Goal: Task Accomplishment & Management: Complete application form

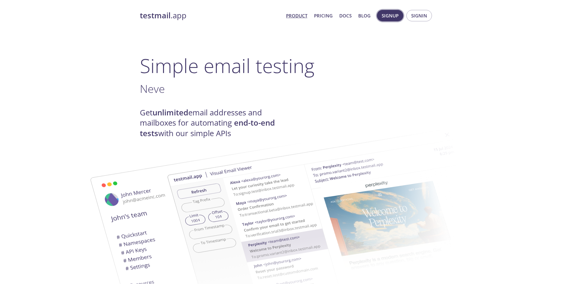
click at [397, 17] on span "Signup" at bounding box center [390, 16] width 17 height 8
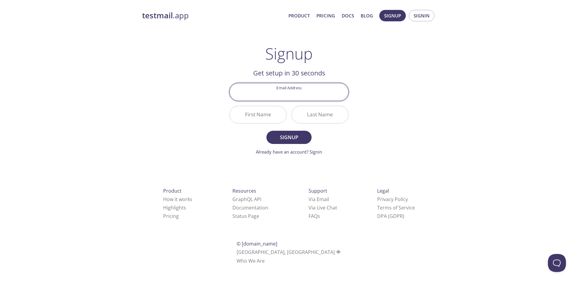
click at [287, 99] on input "Email Address" at bounding box center [289, 91] width 119 height 17
type input "[EMAIL_ADDRESS][DOMAIN_NAME]"
click at [256, 119] on input "First Name" at bounding box center [258, 114] width 57 height 17
click at [264, 119] on input "First Name" at bounding box center [258, 114] width 57 height 17
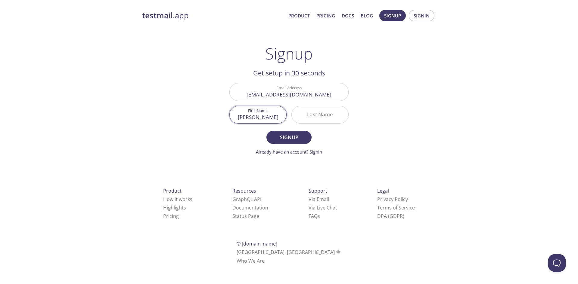
type input "[PERSON_NAME]"
click at [282, 140] on span "Signup" at bounding box center [289, 137] width 32 height 8
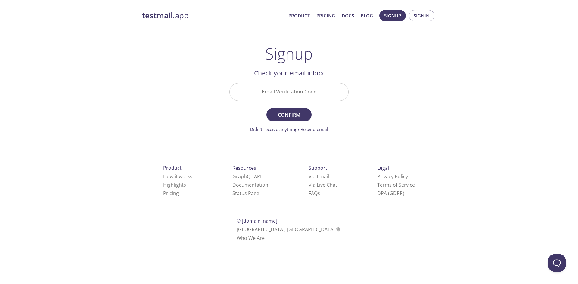
click at [258, 92] on input "Email Verification Code" at bounding box center [289, 91] width 119 height 17
click at [315, 129] on link "Didn't receive anything? Resend email" at bounding box center [289, 129] width 78 height 6
click at [271, 91] on input "Email Verification Code" at bounding box center [289, 91] width 119 height 17
click at [284, 114] on span "Confirm" at bounding box center [289, 115] width 32 height 8
click at [253, 93] on input "Email Verification Code Required" at bounding box center [289, 91] width 119 height 17
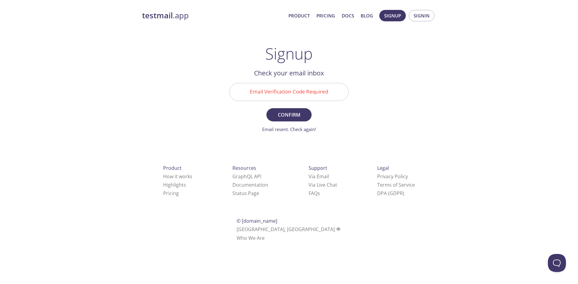
click at [352, 91] on main "Signup Get setup in 30 seconds Email Address [EMAIL_ADDRESS][DOMAIN_NAME] First…" at bounding box center [289, 89] width 134 height 88
click at [393, 15] on span "Signup" at bounding box center [392, 16] width 17 height 8
click at [153, 21] on link "testmail .app" at bounding box center [212, 16] width 141 height 10
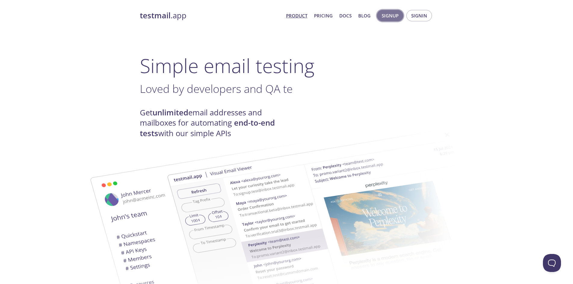
click at [403, 17] on button "Signup" at bounding box center [390, 15] width 26 height 11
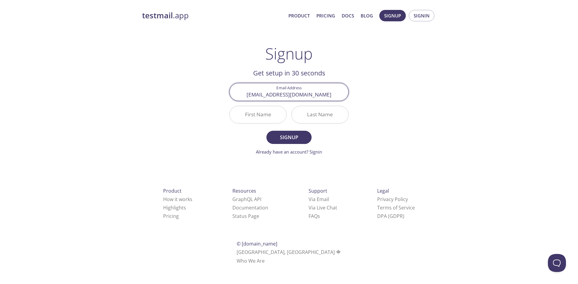
type input "[EMAIL_ADDRESS][DOMAIN_NAME]"
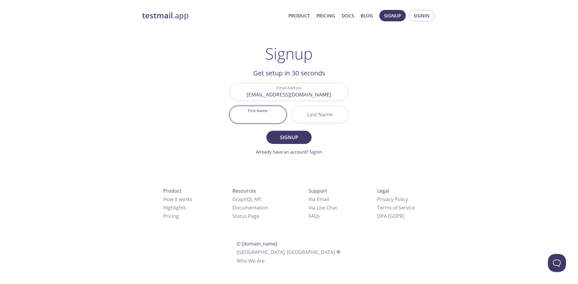
click at [255, 114] on input "First Name" at bounding box center [258, 114] width 57 height 17
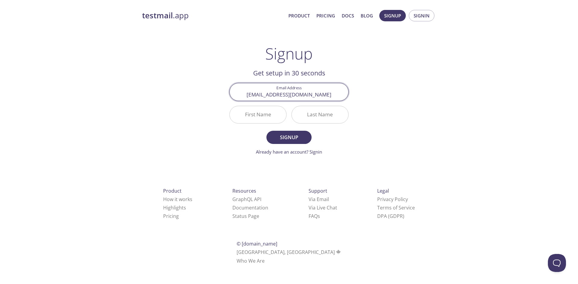
click at [271, 93] on input "[EMAIL_ADDRESS][DOMAIN_NAME]" at bounding box center [289, 91] width 119 height 17
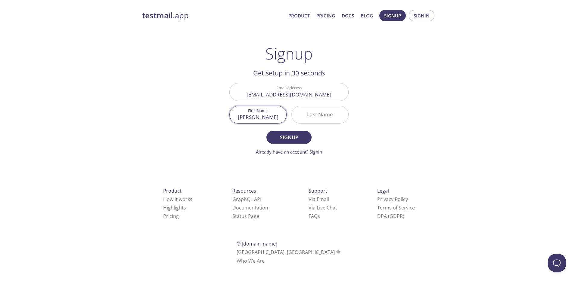
type input "[PERSON_NAME]"
click at [288, 138] on span "Signup" at bounding box center [289, 137] width 32 height 8
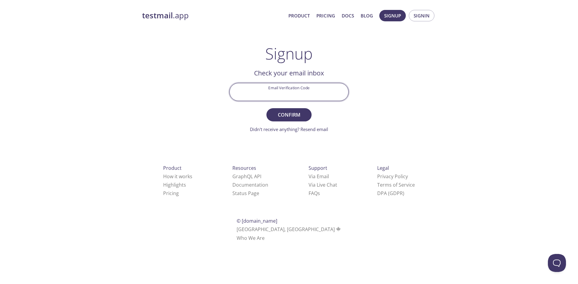
click at [282, 98] on input "Email Verification Code" at bounding box center [289, 91] width 119 height 17
paste input "MZKE3V8"
type input "MZKE3V8"
click at [294, 116] on span "Confirm" at bounding box center [289, 115] width 32 height 8
